Goal: Communication & Community: Share content

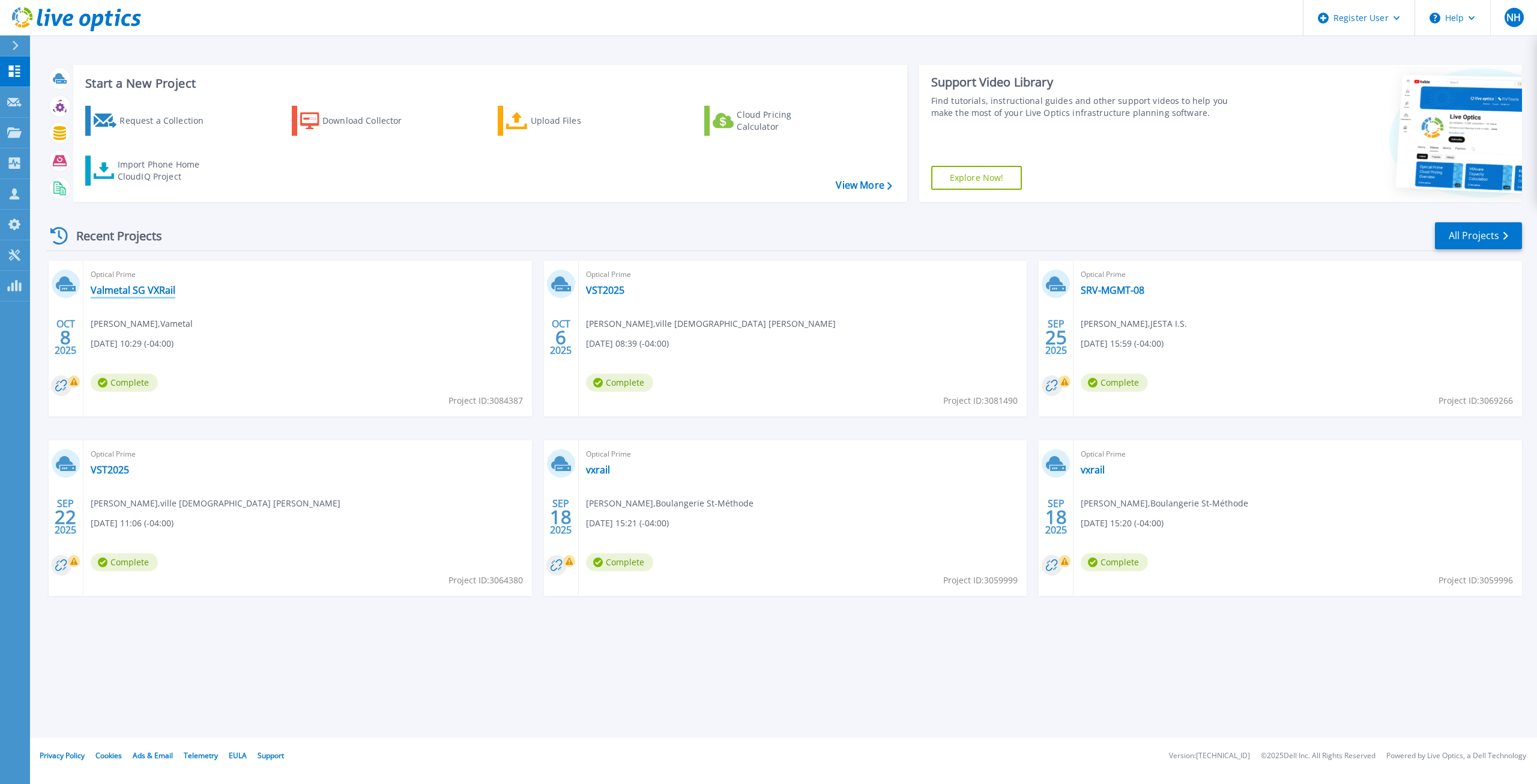
click at [143, 291] on link "Valmetal SG VXRail" at bounding box center [133, 290] width 85 height 12
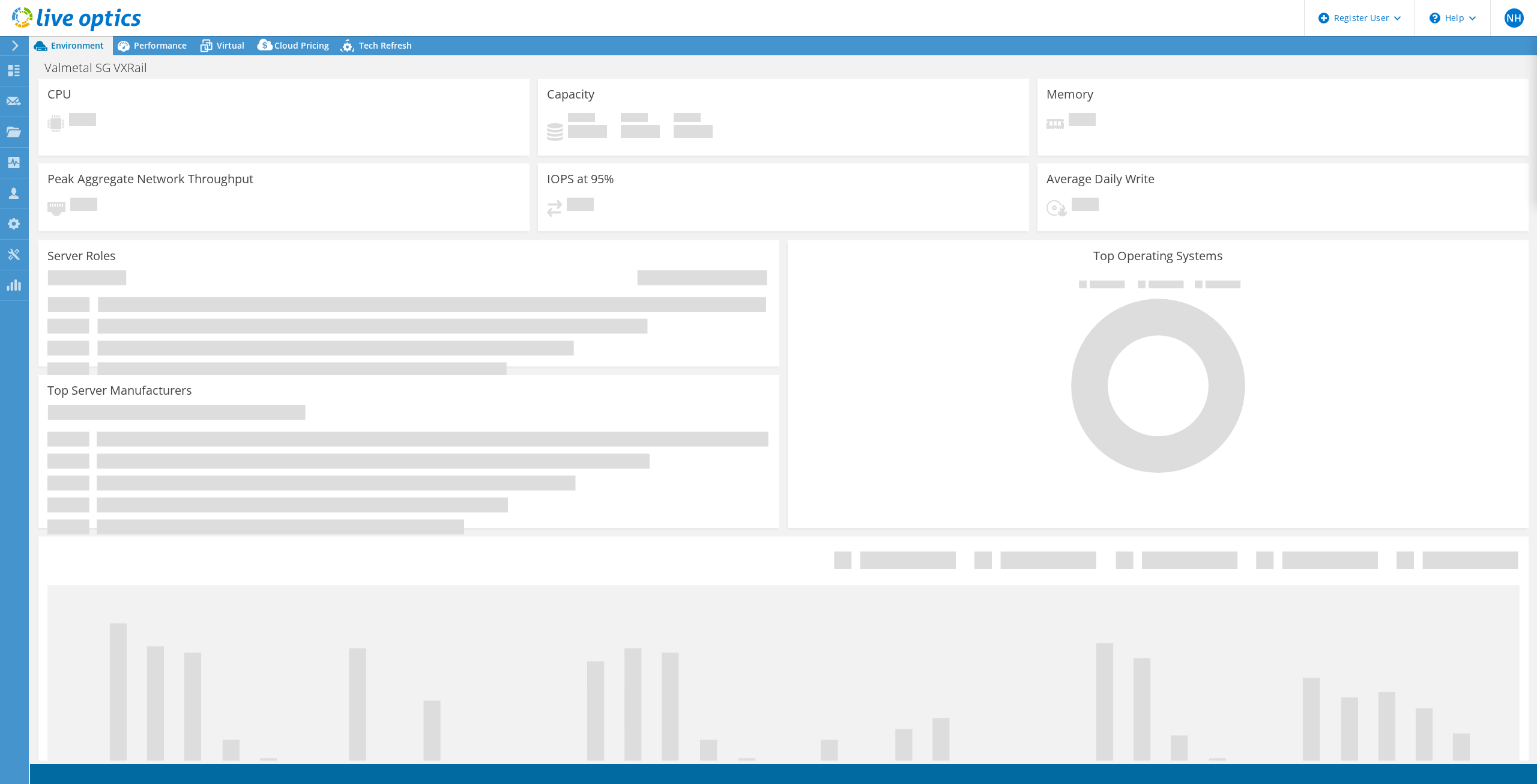
select select "USD"
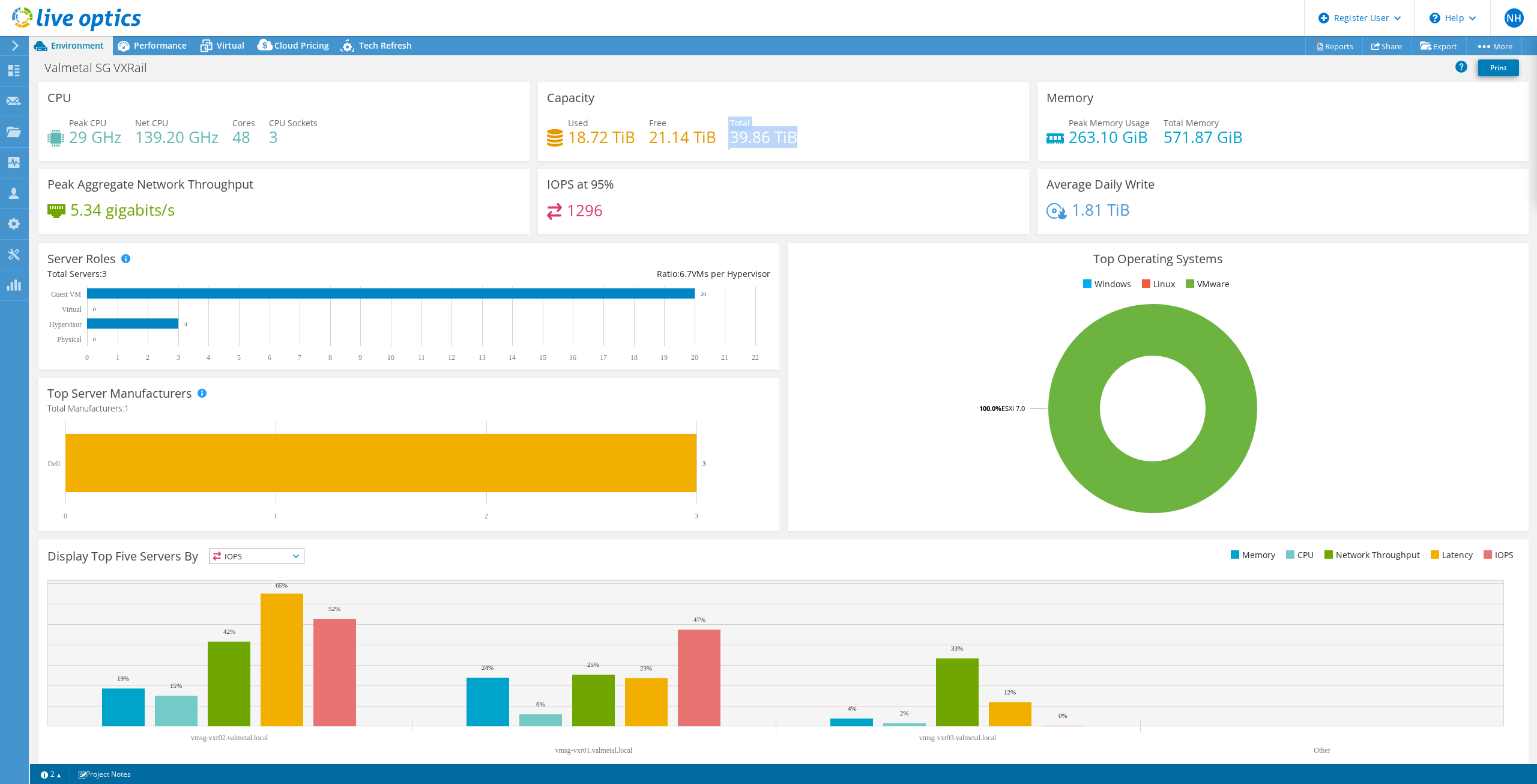
drag, startPoint x: 823, startPoint y: 138, endPoint x: 520, endPoint y: 201, distance: 309.5
click at [720, 136] on div "Used 18.72 TiB Free 21.14 TiB Total 39.86 TiB" at bounding box center [783, 136] width 473 height 39
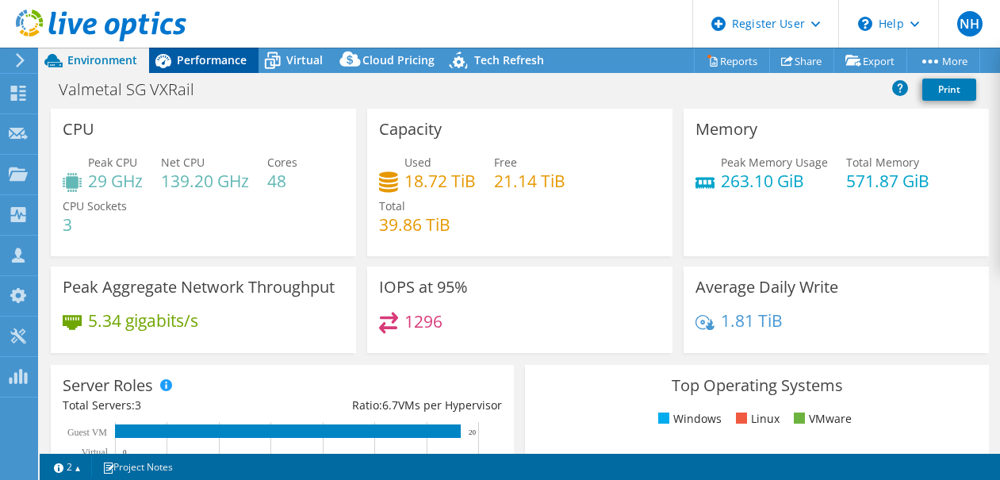
drag, startPoint x: 235, startPoint y: 65, endPoint x: 250, endPoint y: 58, distance: 16.0
click at [235, 64] on span "Performance" at bounding box center [212, 59] width 70 height 15
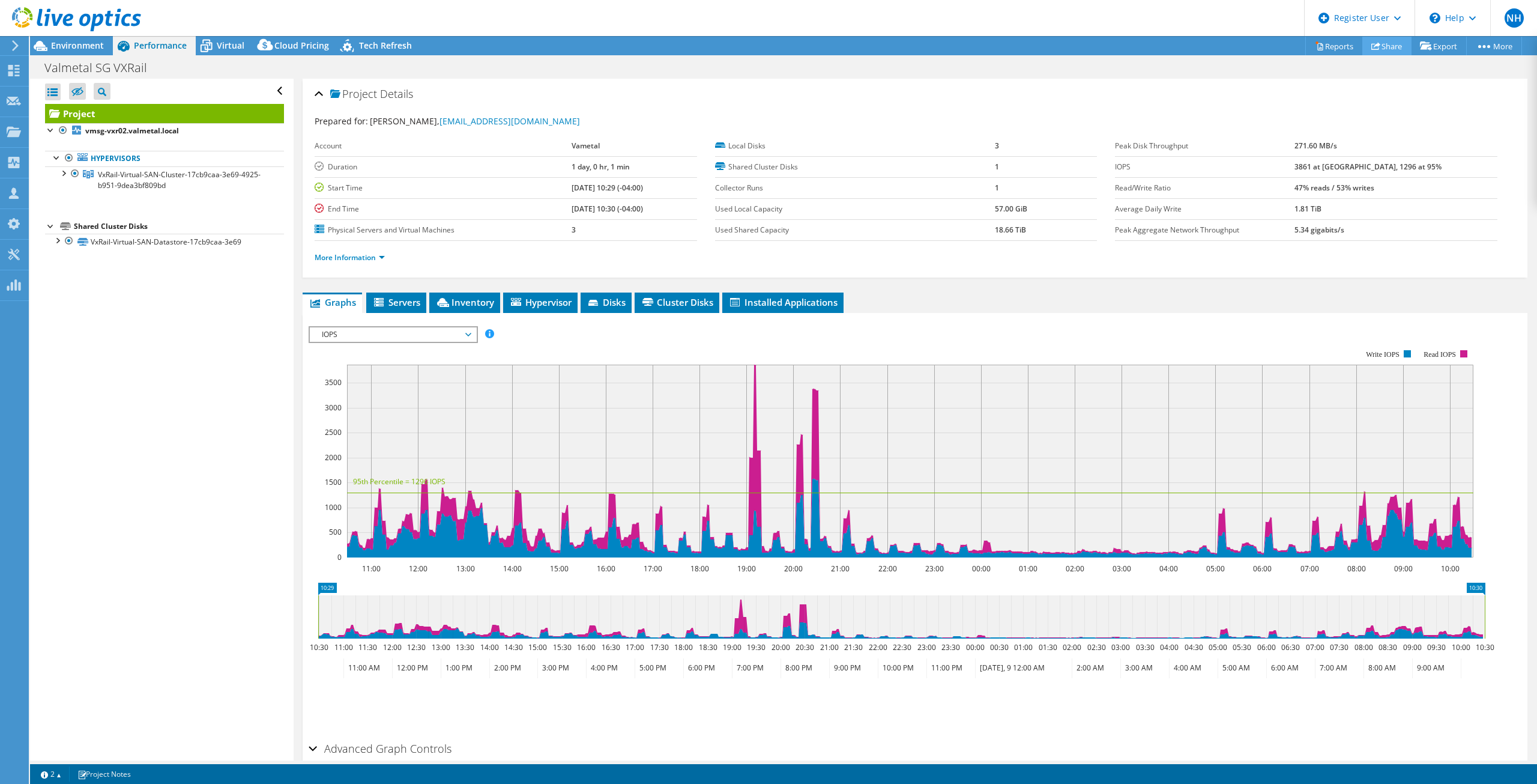
click at [1378, 50] on link "Share" at bounding box center [1387, 45] width 49 height 19
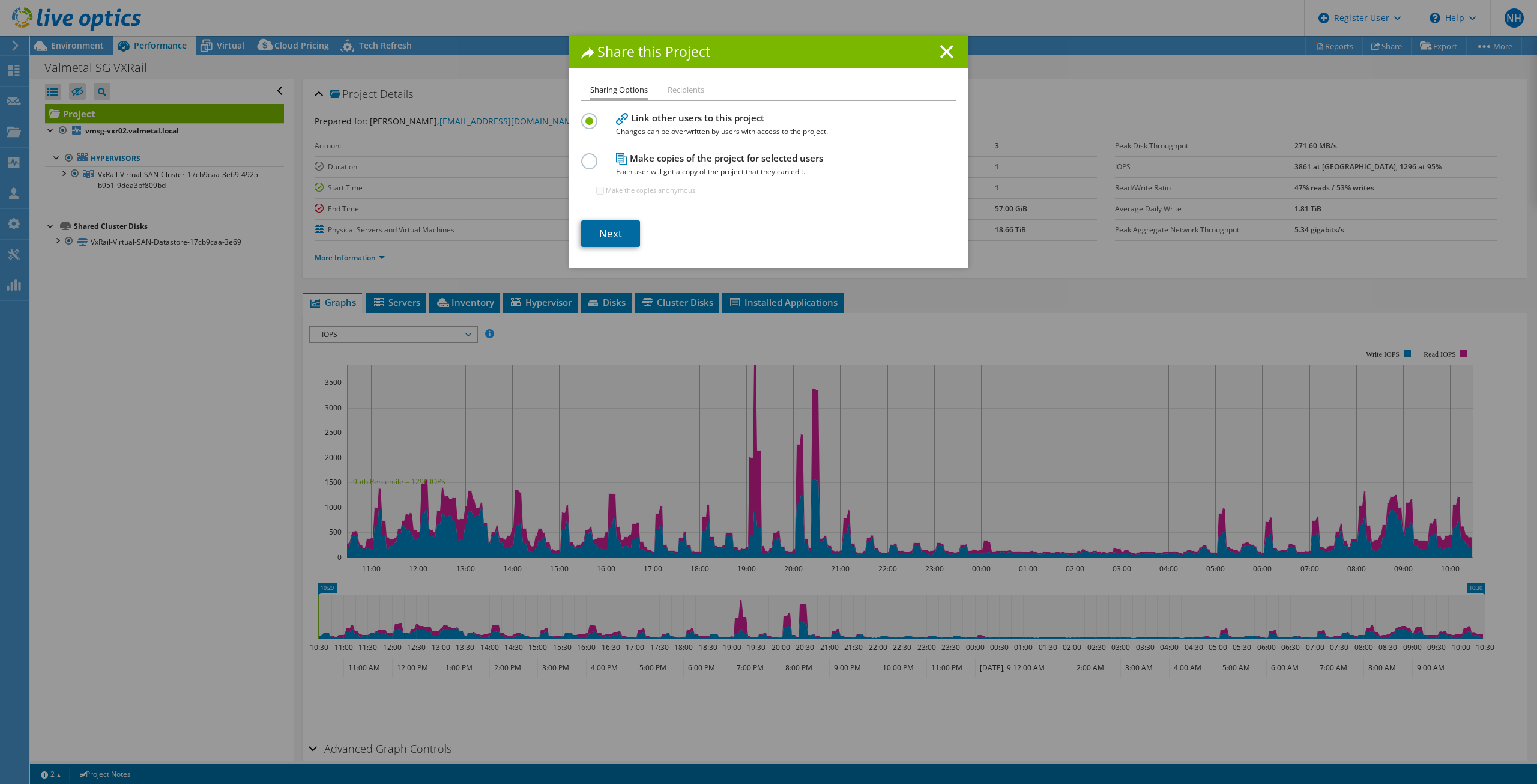
click at [610, 236] on link "Next" at bounding box center [611, 233] width 59 height 27
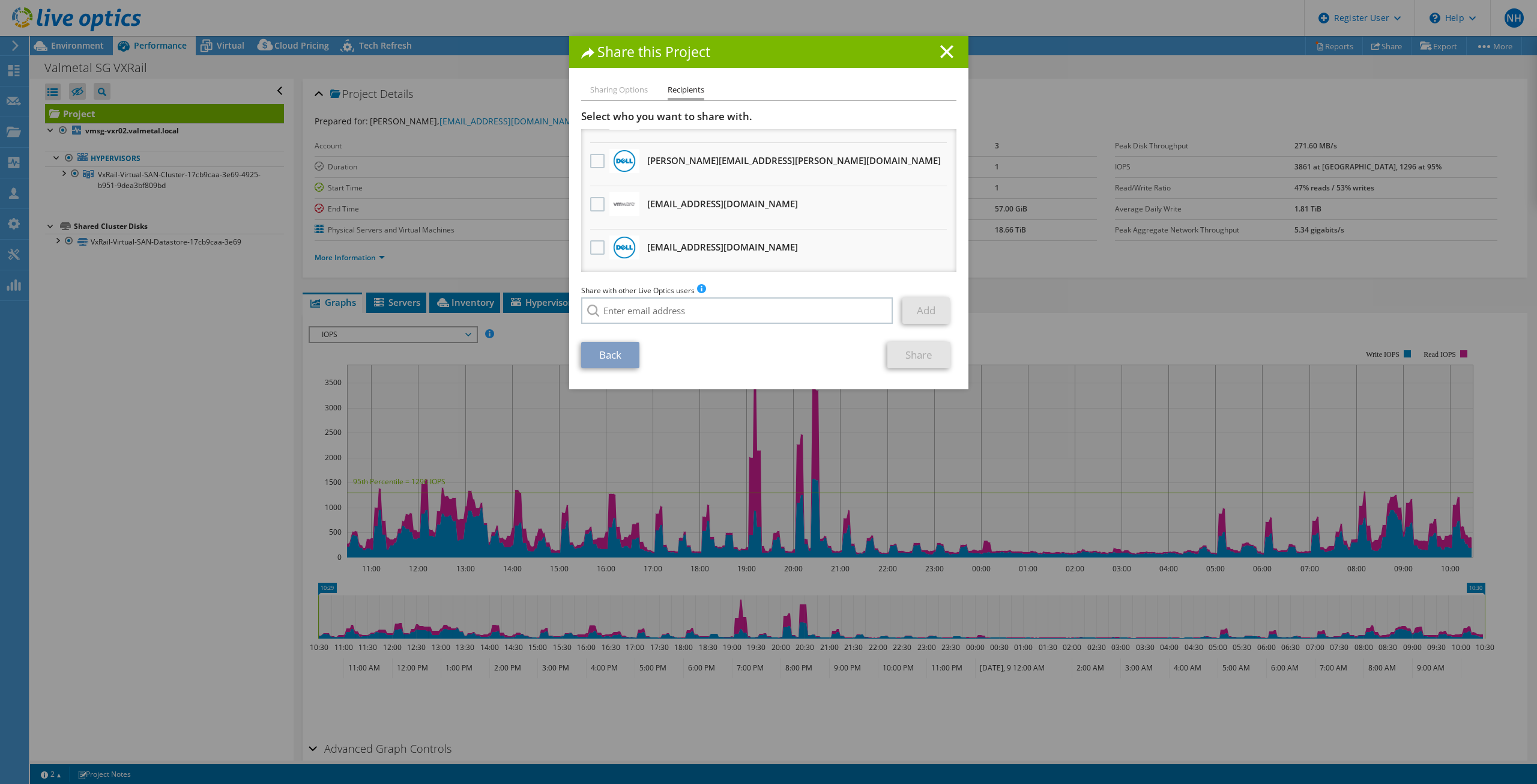
scroll to position [73, 0]
drag, startPoint x: 830, startPoint y: 245, endPoint x: 627, endPoint y: 242, distance: 203.0
click at [630, 242] on li "ErnestoRaul.AlemanMesa@dell.com Will receive an anonymous copy" at bounding box center [768, 250] width 375 height 43
click at [598, 246] on label at bounding box center [598, 246] width 17 height 14
click at [0, 0] on input "checkbox" at bounding box center [0, 0] width 0 height 0
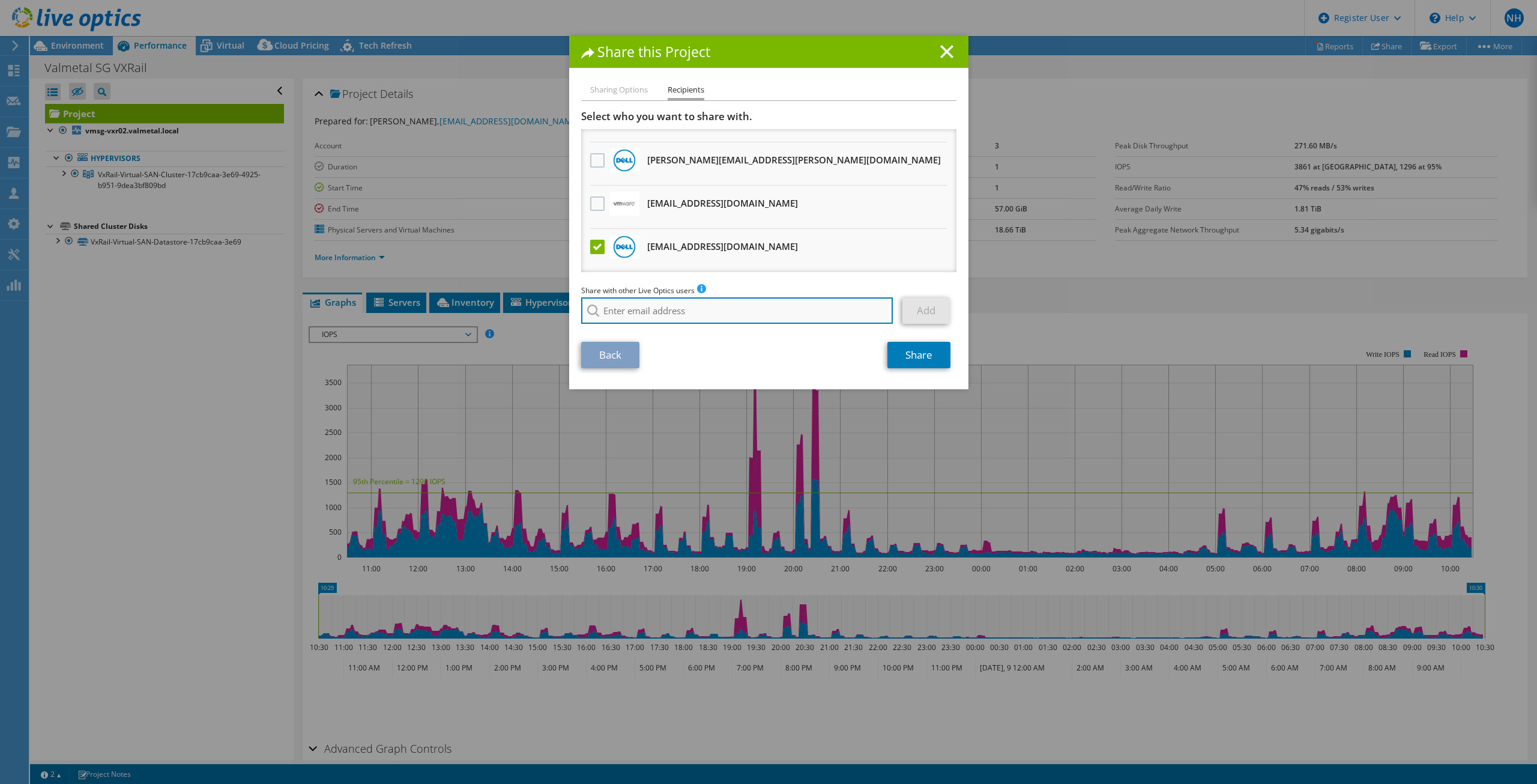
click at [606, 315] on input "search" at bounding box center [737, 310] width 312 height 27
click at [941, 53] on line at bounding box center [947, 52] width 12 height 12
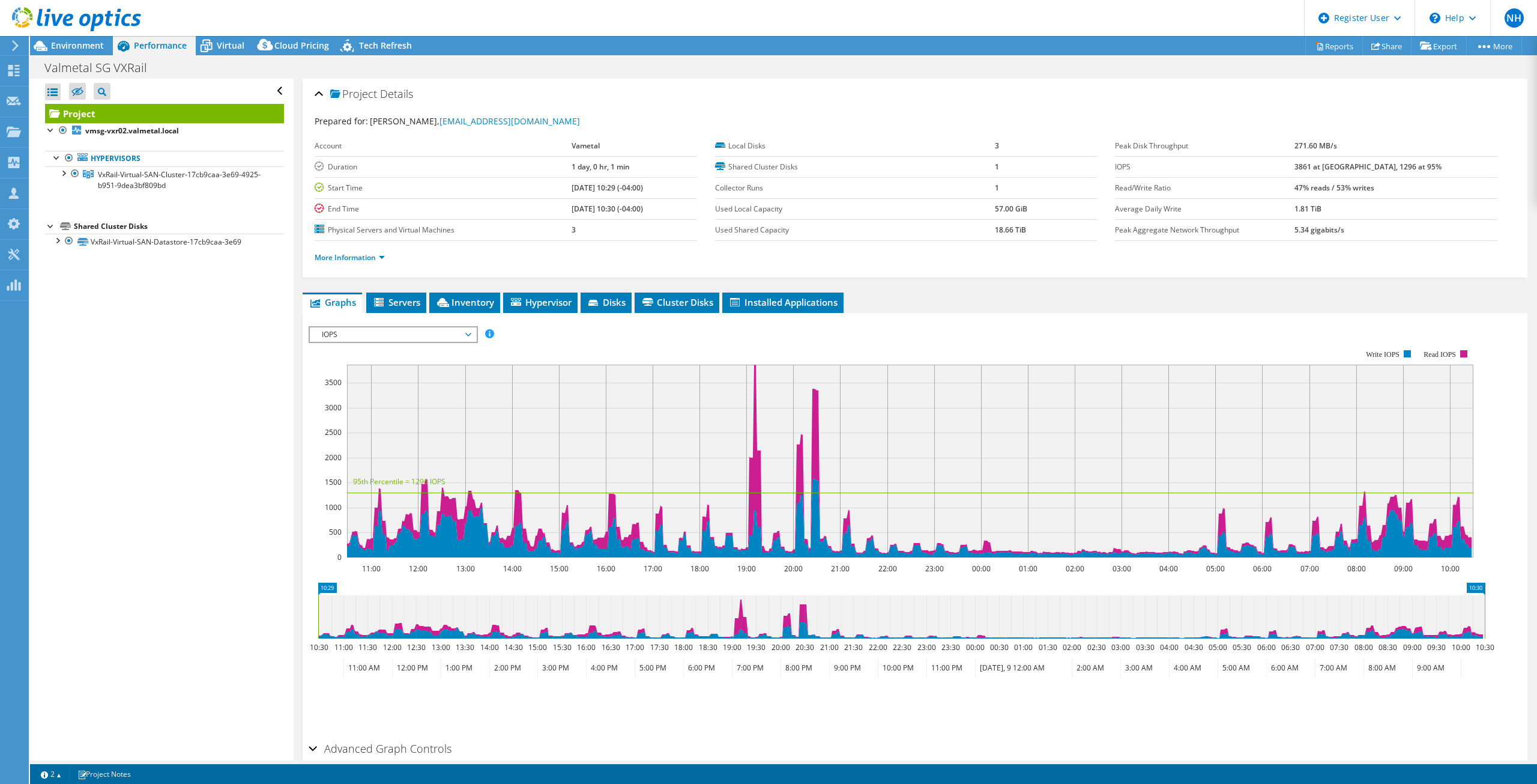
click at [61, 36] on div at bounding box center [70, 20] width 141 height 40
click at [64, 42] on span "Environment" at bounding box center [77, 45] width 53 height 11
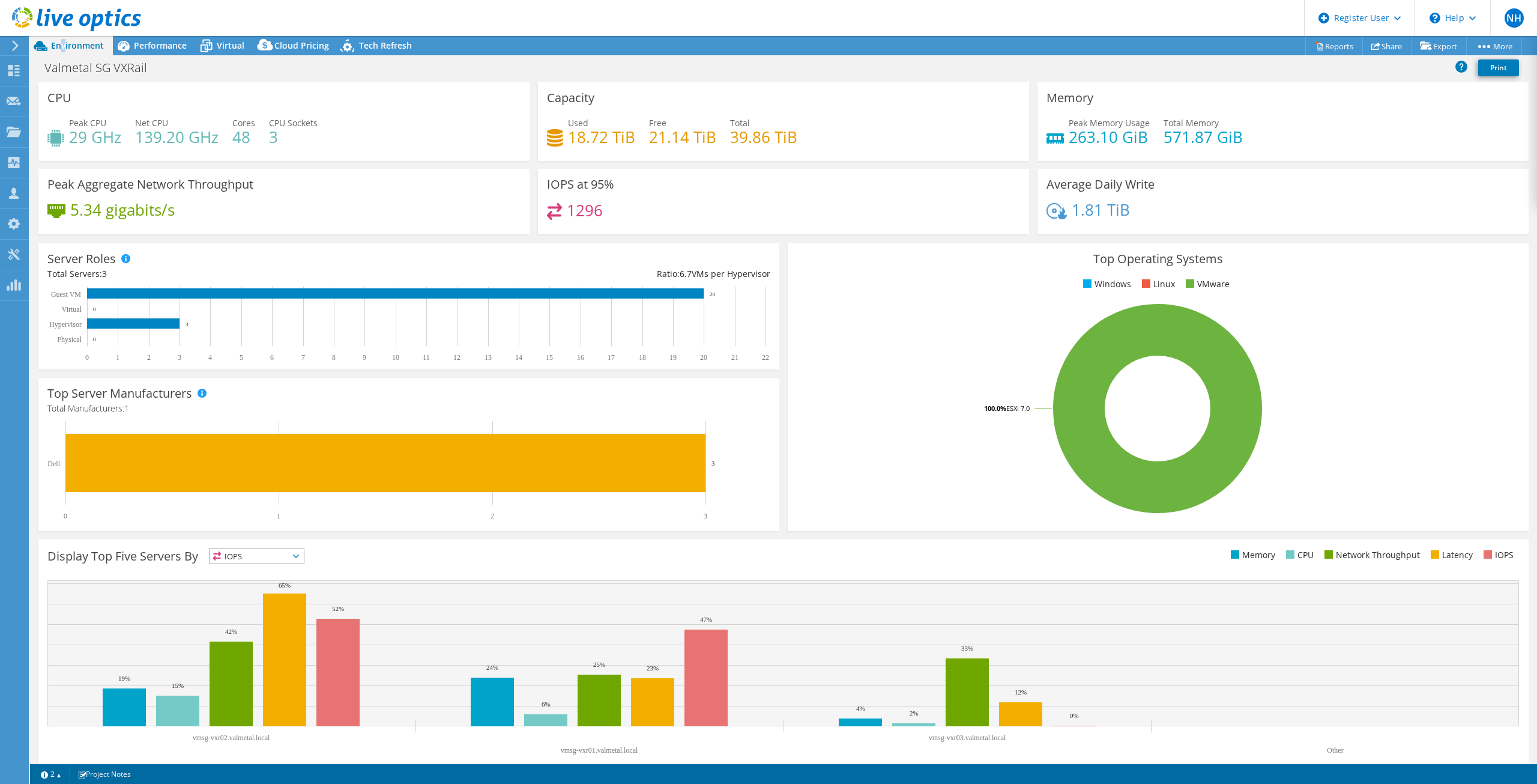
click at [115, 20] on icon at bounding box center [77, 20] width 129 height 25
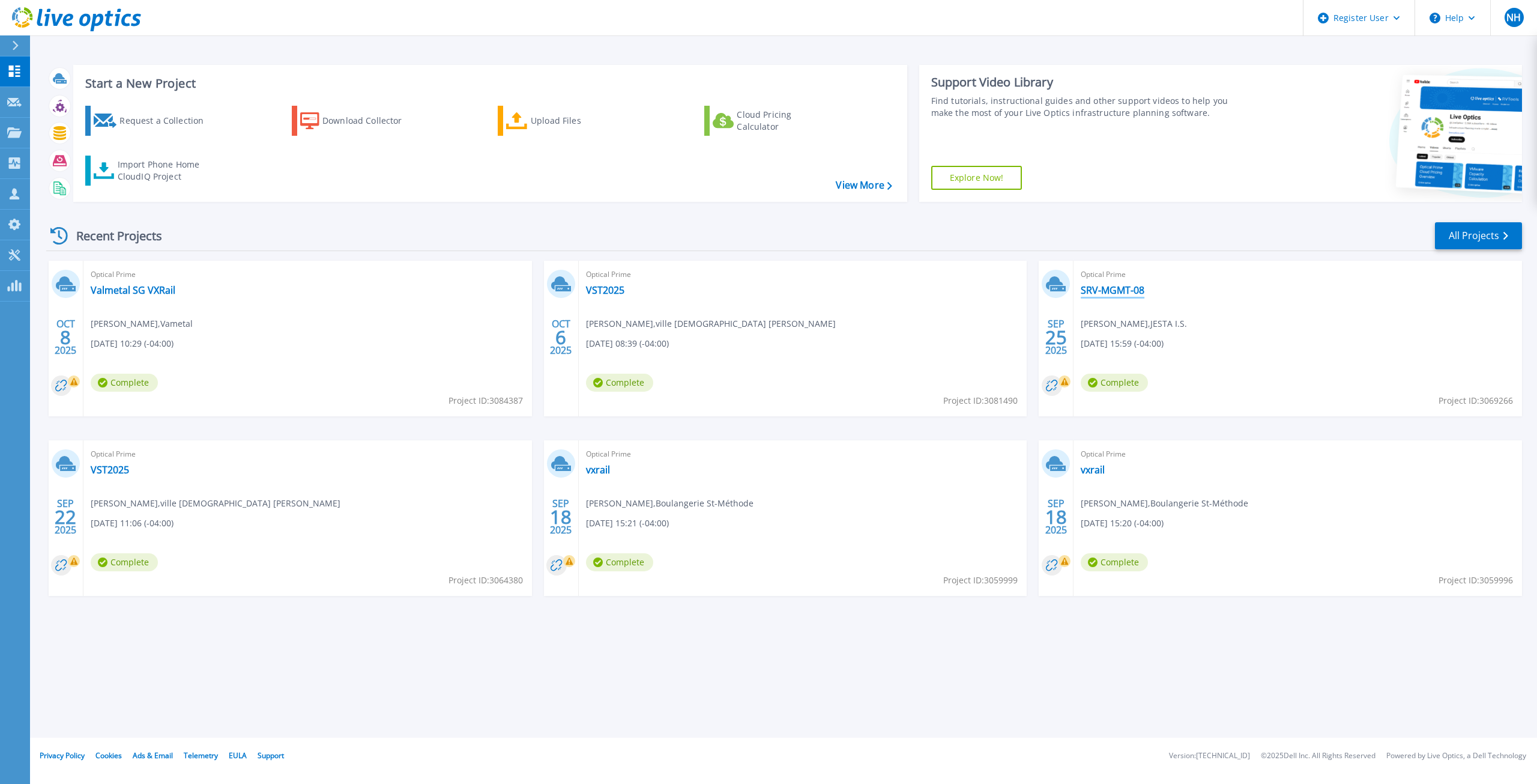
click at [1112, 287] on link "SRV-MGMT-08" at bounding box center [1113, 290] width 64 height 12
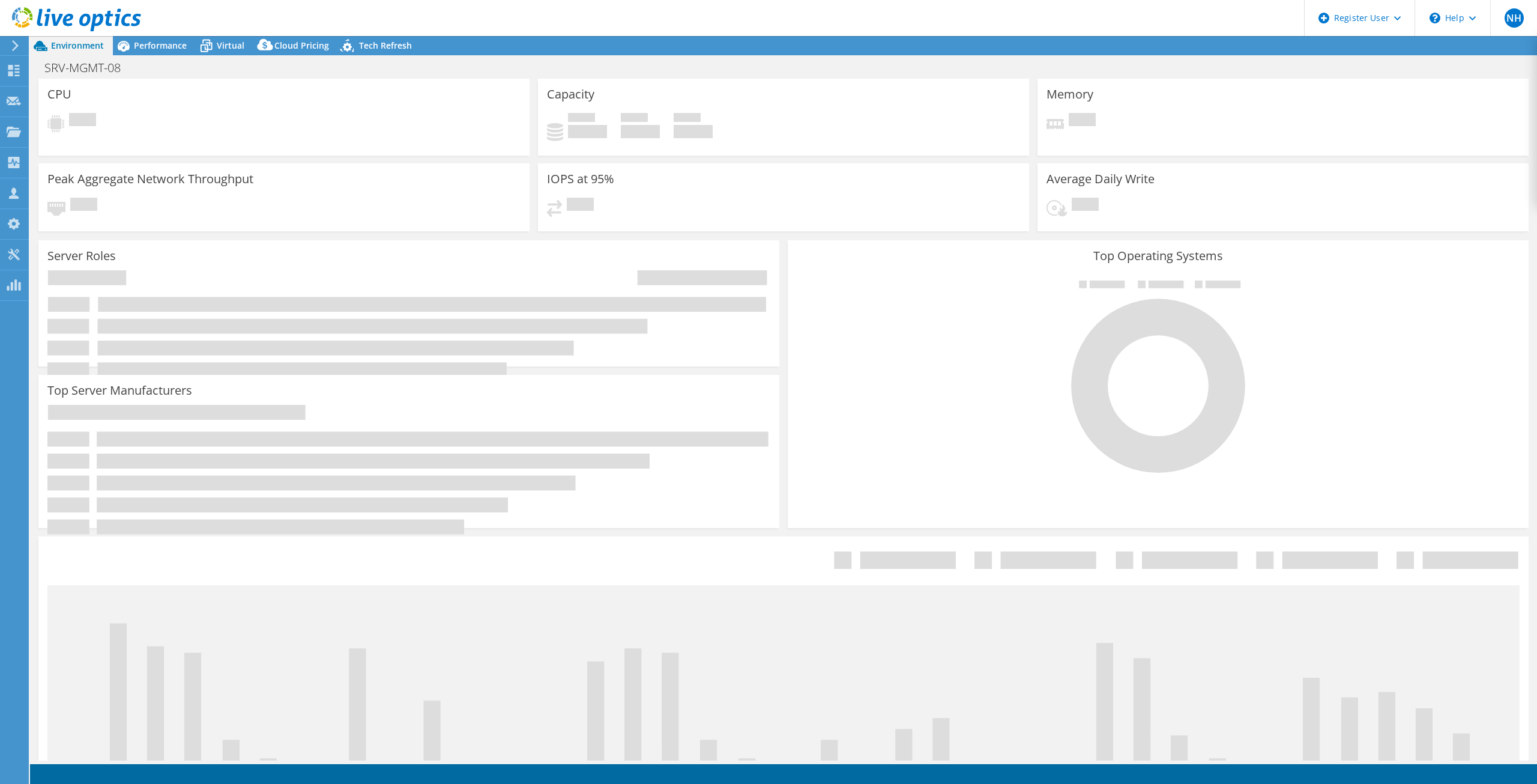
select select "USD"
select select "[GEOGRAPHIC_DATA]"
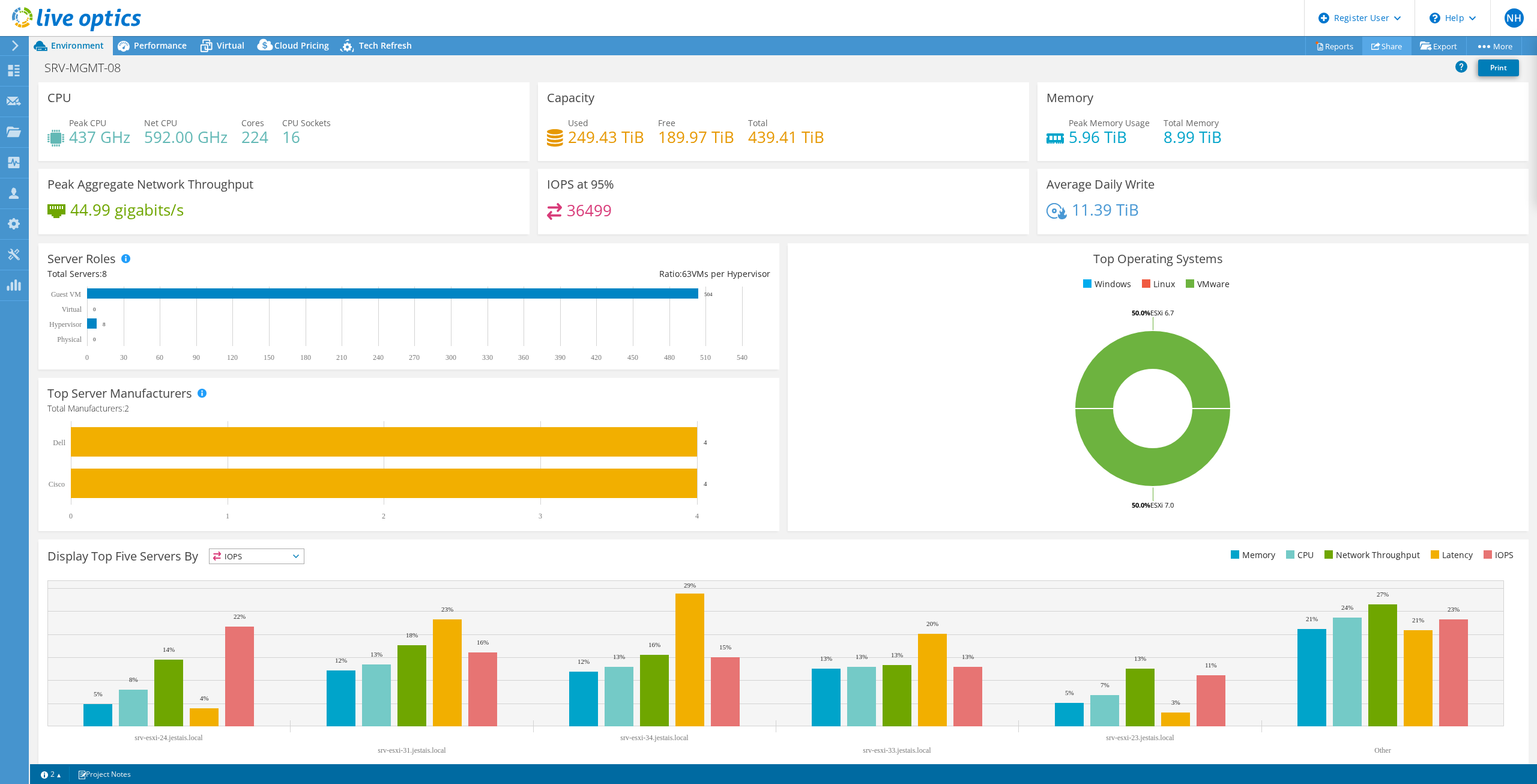
click at [1392, 45] on link "Share" at bounding box center [1387, 45] width 49 height 19
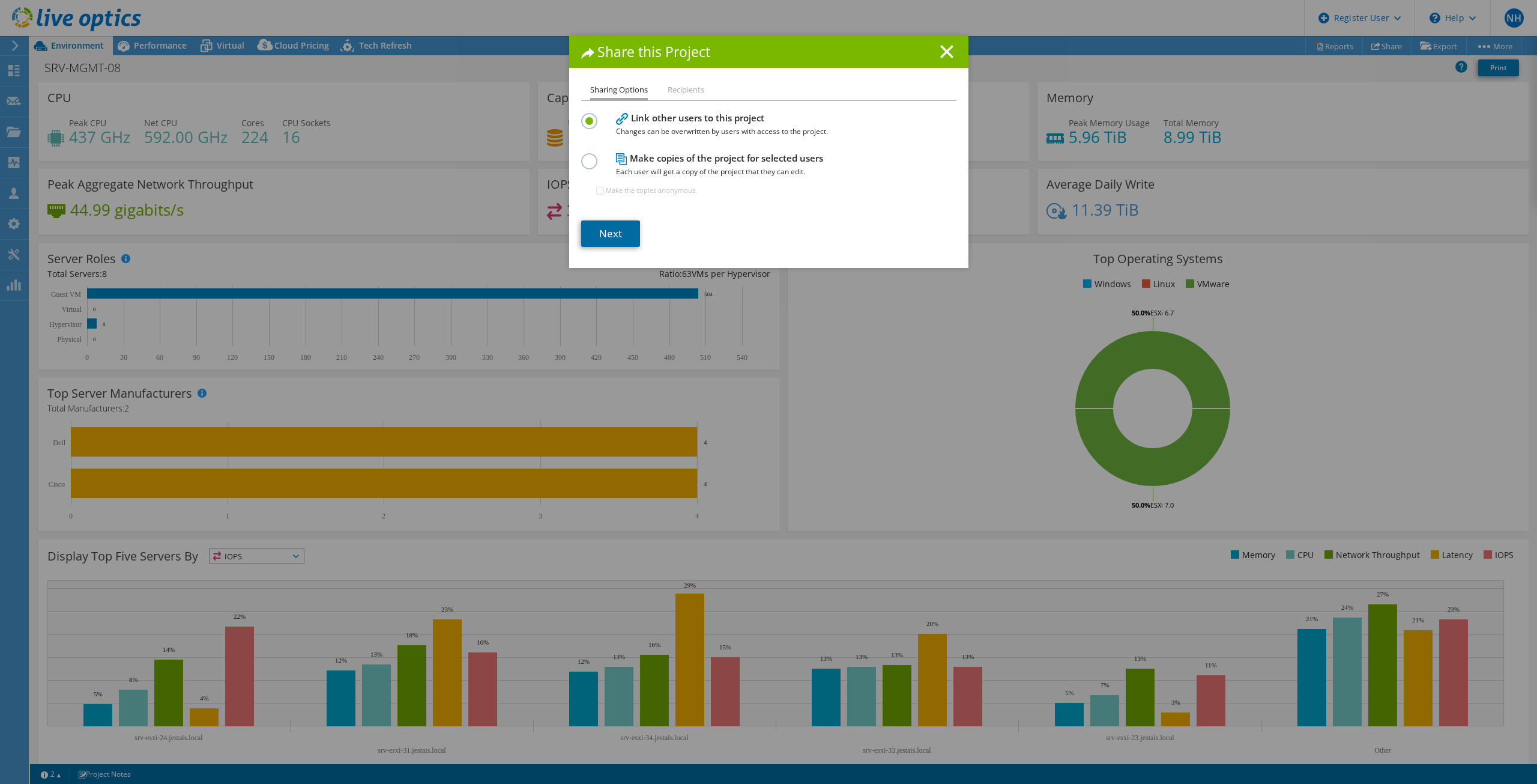
click at [617, 241] on link "Next" at bounding box center [611, 233] width 59 height 27
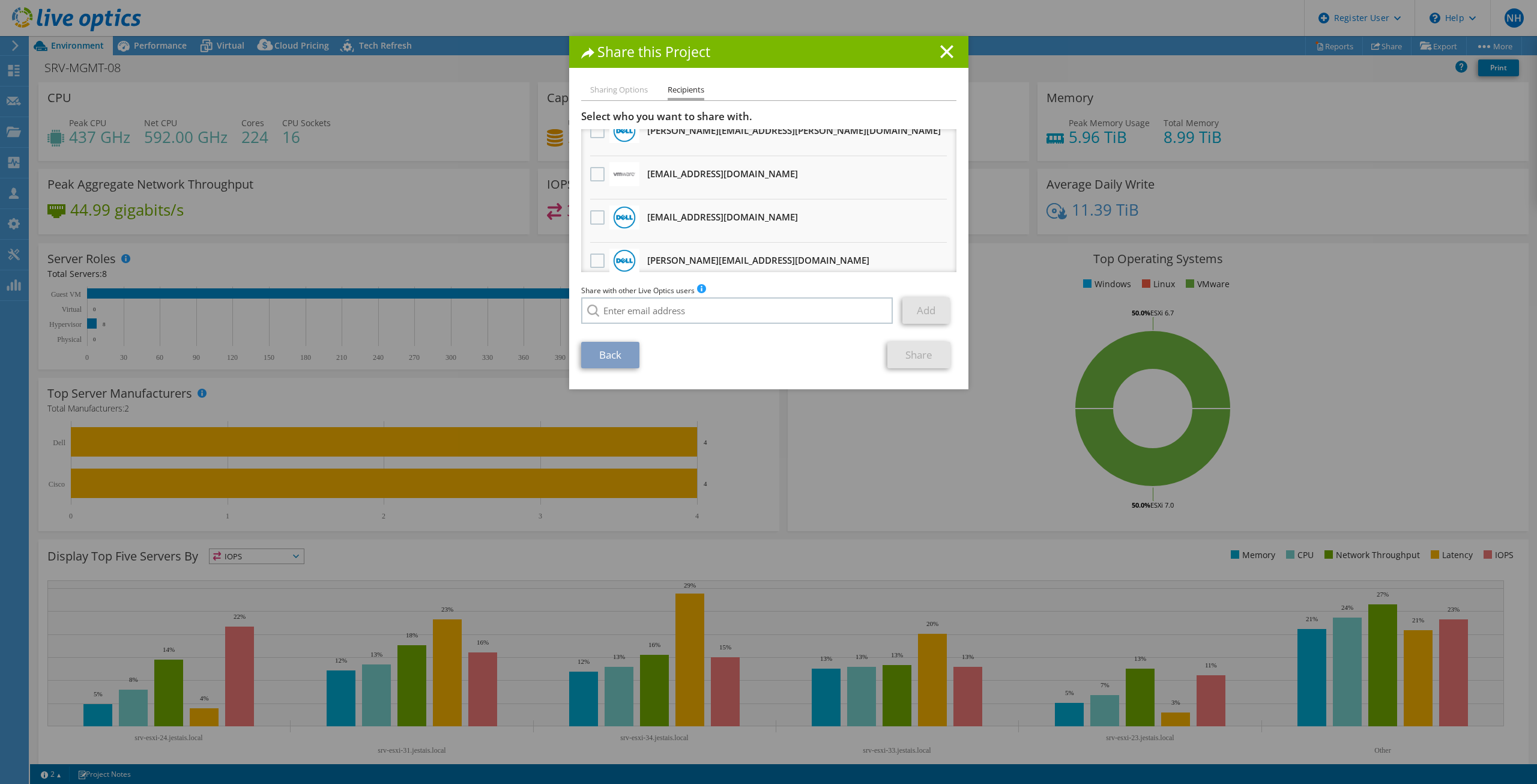
scroll to position [120, 0]
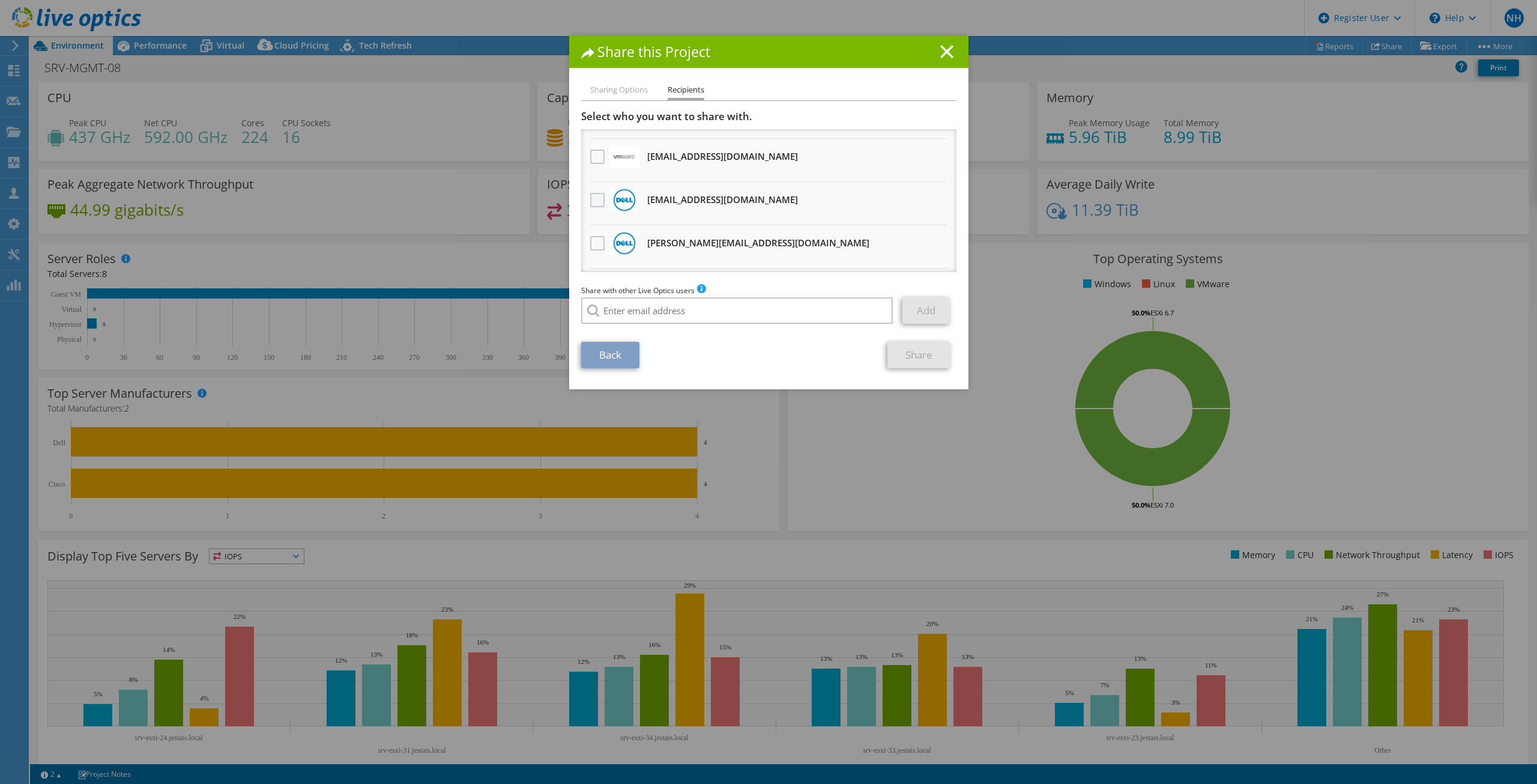
click at [590, 198] on label at bounding box center [598, 199] width 17 height 14
click at [0, 0] on input "checkbox" at bounding box center [0, 0] width 0 height 0
click at [920, 347] on link "Share" at bounding box center [919, 355] width 63 height 27
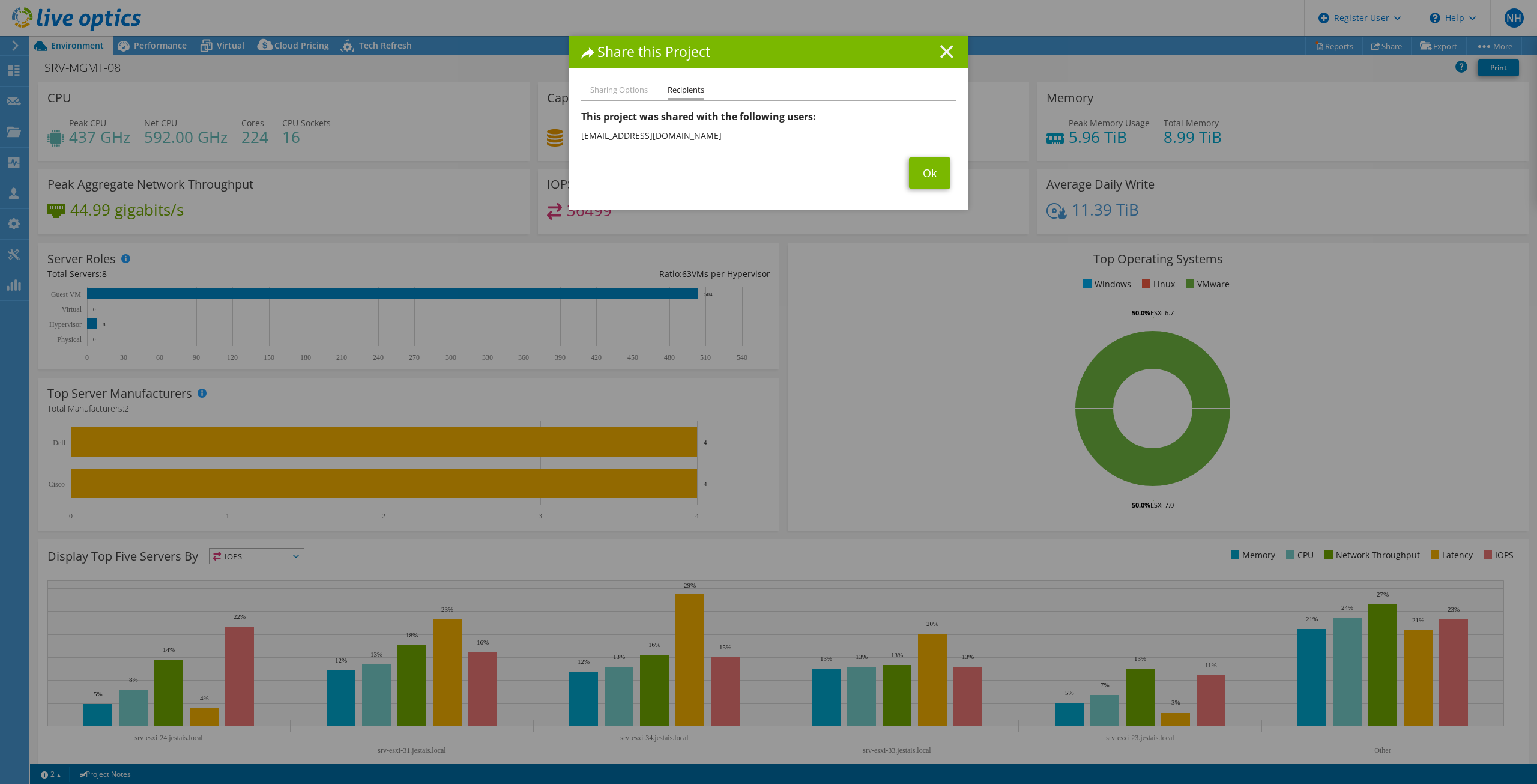
click at [946, 45] on icon at bounding box center [946, 51] width 13 height 13
